Goal: Information Seeking & Learning: Find specific fact

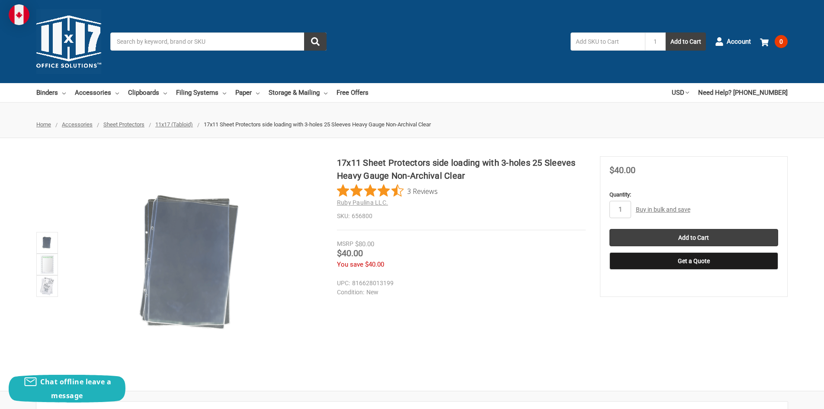
click at [495, 303] on div "17x11 Sheet Protectors side loading with 3-holes 25 Sleeves Heavy Gauge Non-Arc…" at bounding box center [412, 264] width 824 height 216
click at [498, 333] on div "17x11 Sheet Protectors side loading with 3-holes 25 Sleeves Heavy Gauge Non-Arc…" at bounding box center [412, 264] width 824 height 216
click at [388, 174] on h1 "17x11 Sheet Protectors side loading with 3-holes 25 Sleeves Heavy Gauge Non-Arc…" at bounding box center [461, 169] width 249 height 26
drag, startPoint x: 392, startPoint y: 175, endPoint x: 468, endPoint y: 172, distance: 75.8
click at [468, 172] on h1 "17x11 Sheet Protectors side loading with 3-holes 25 Sleeves Heavy Gauge Non-Arc…" at bounding box center [461, 169] width 249 height 26
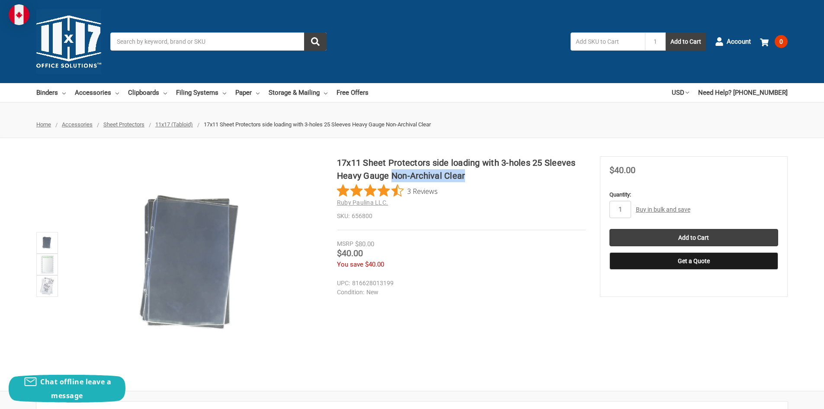
copy h1 "Non-Archival Clear"
